Goal: Task Accomplishment & Management: Complete application form

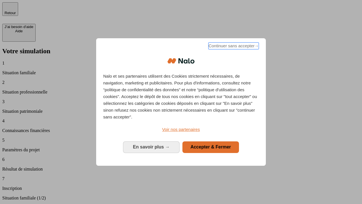
click at [233, 47] on span "Continuer sans accepter →" at bounding box center [233, 45] width 50 height 7
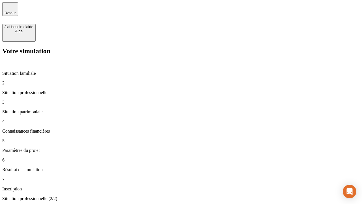
type input "30 000"
type input "1 000"
